Goal: Complete application form

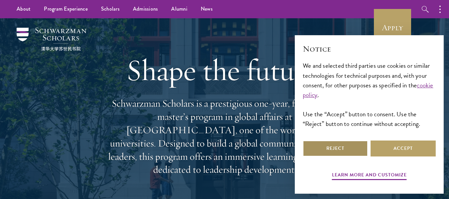
click at [355, 149] on button "Reject" at bounding box center [335, 148] width 65 height 16
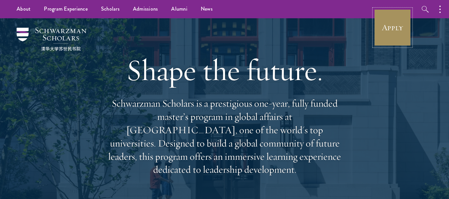
click at [388, 29] on link "Apply" at bounding box center [392, 27] width 37 height 37
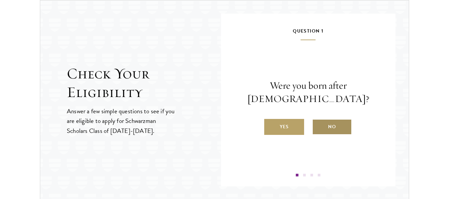
click at [347, 128] on label "No" at bounding box center [332, 127] width 40 height 16
click at [318, 126] on input "No" at bounding box center [315, 123] width 6 height 6
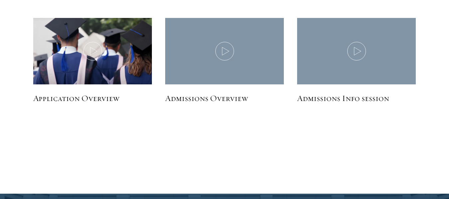
scroll to position [979, 0]
